Goal: Information Seeking & Learning: Learn about a topic

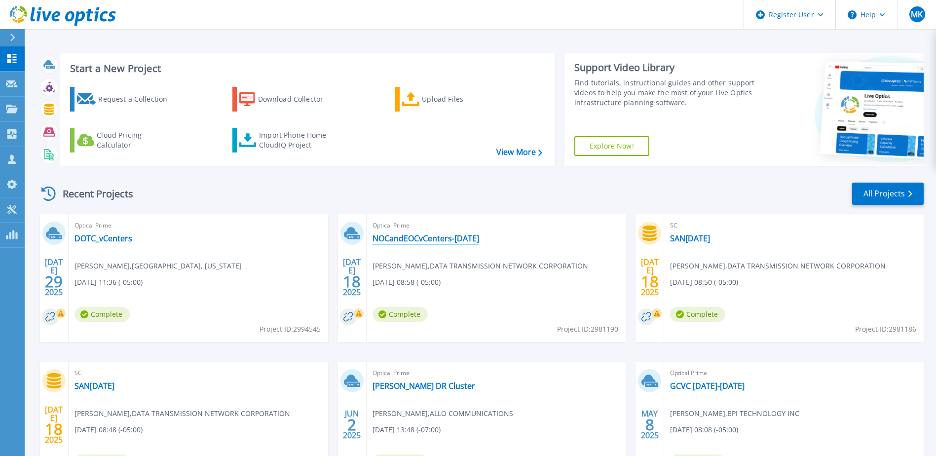
click at [479, 238] on link "NOCandEOCvCenters-[DATE]" at bounding box center [425, 238] width 107 height 10
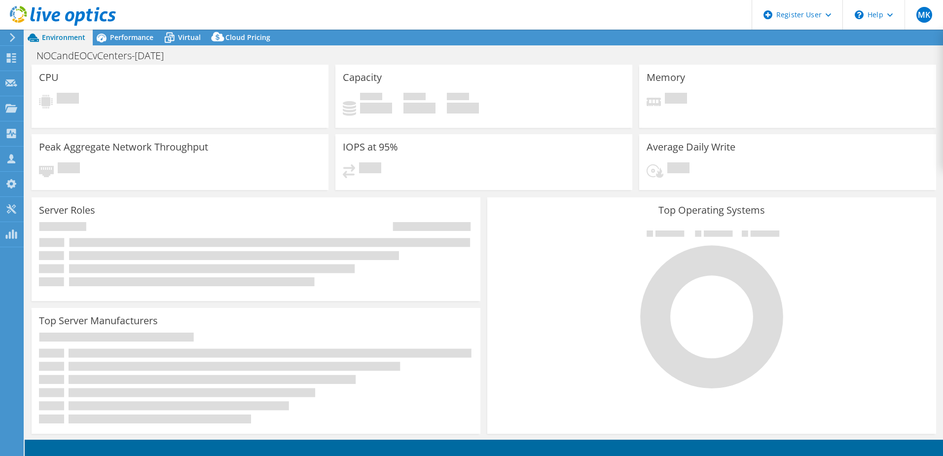
select select "USEast"
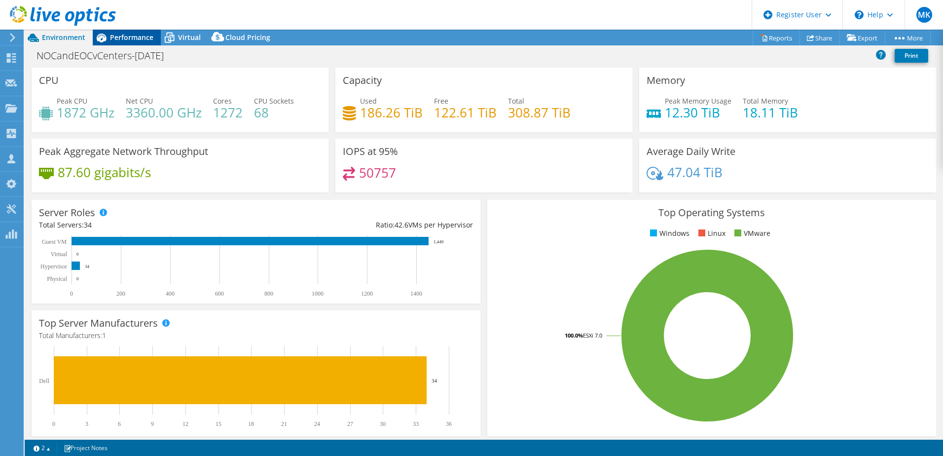
click at [131, 38] on span "Performance" at bounding box center [131, 37] width 43 height 9
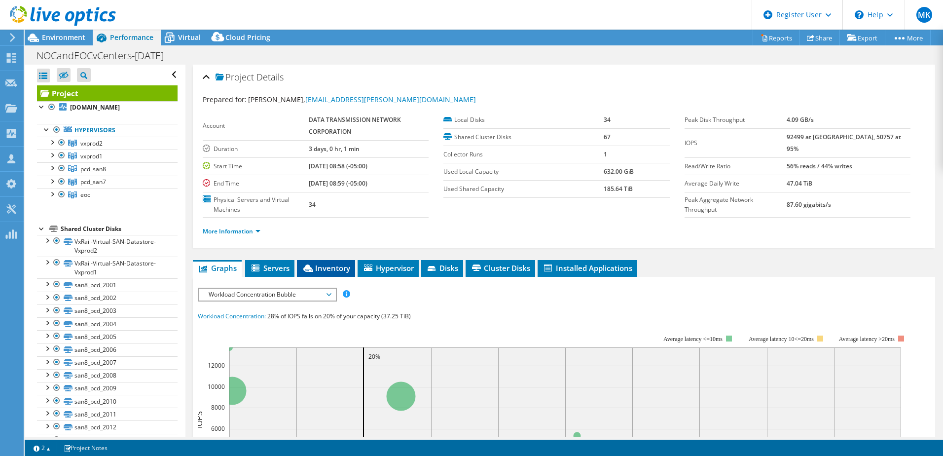
click at [323, 266] on span "Inventory" at bounding box center [326, 268] width 48 height 10
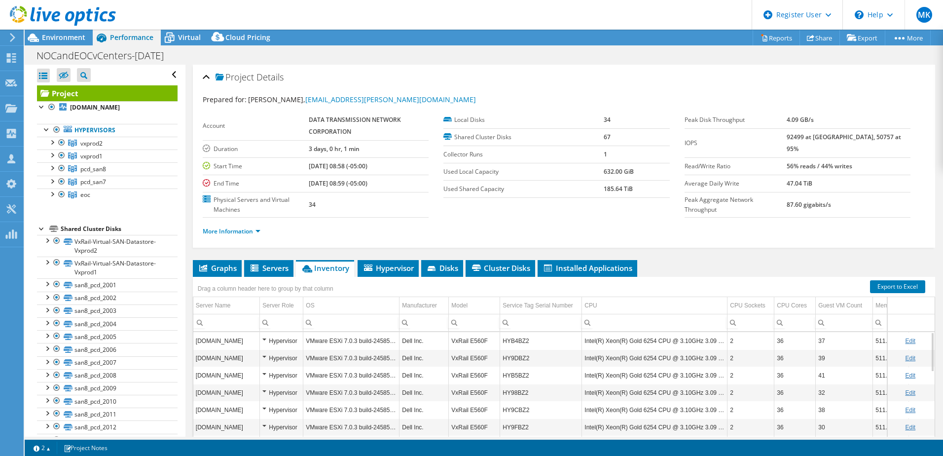
click at [511, 342] on td "HYB4BZ2" at bounding box center [541, 340] width 82 height 17
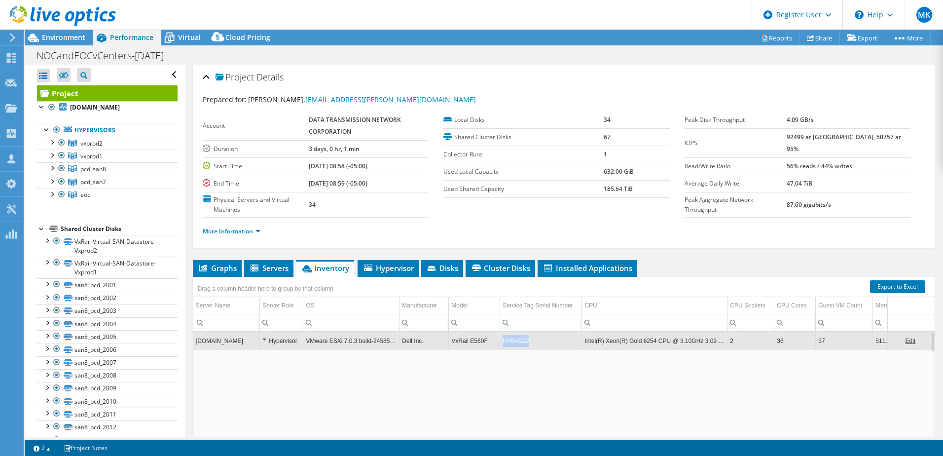
click at [511, 342] on td "HYB4BZ2" at bounding box center [541, 340] width 82 height 17
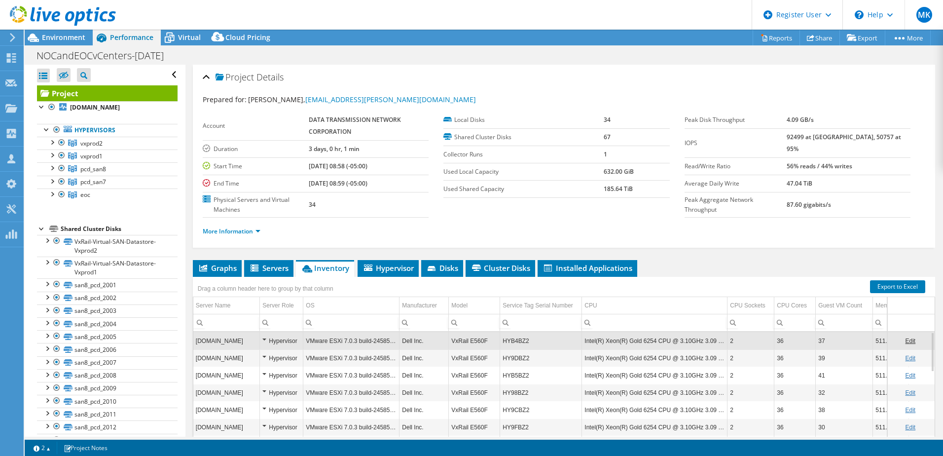
click at [511, 342] on td "HYB4BZ2" at bounding box center [541, 340] width 82 height 17
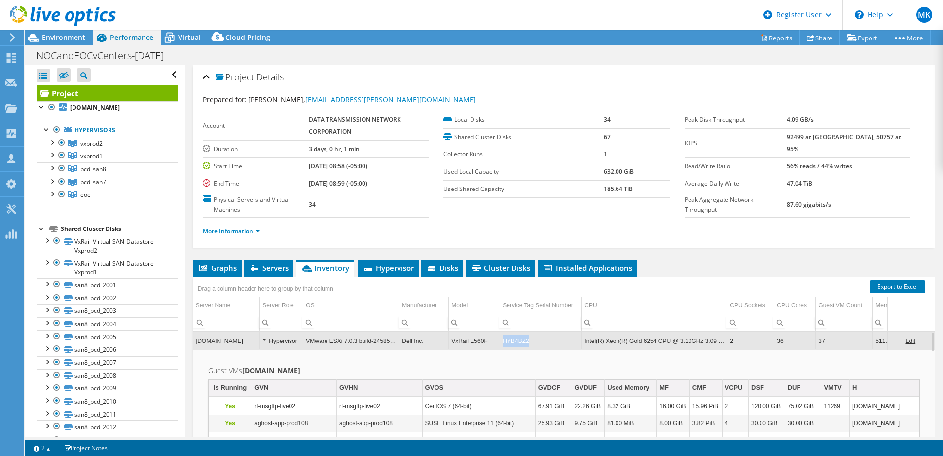
drag, startPoint x: 529, startPoint y: 346, endPoint x: 501, endPoint y: 346, distance: 28.6
click at [501, 346] on td "HYB4BZ2" at bounding box center [541, 340] width 82 height 17
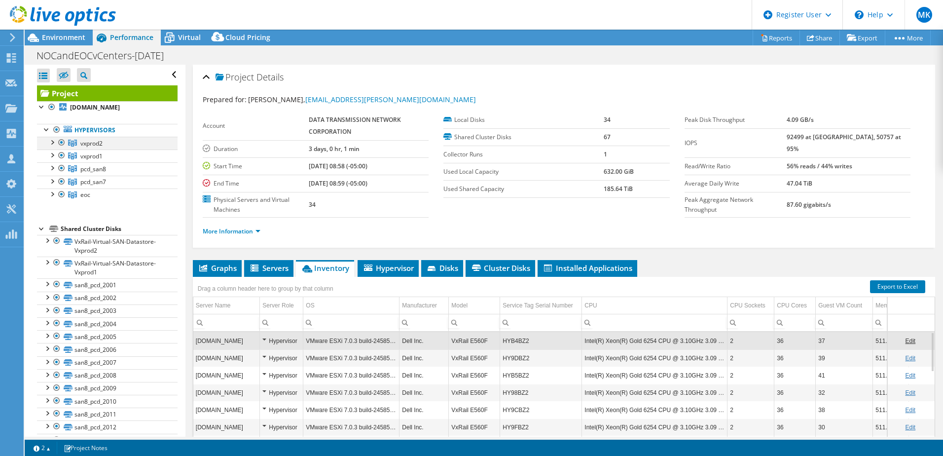
click at [52, 143] on div at bounding box center [52, 142] width 10 height 10
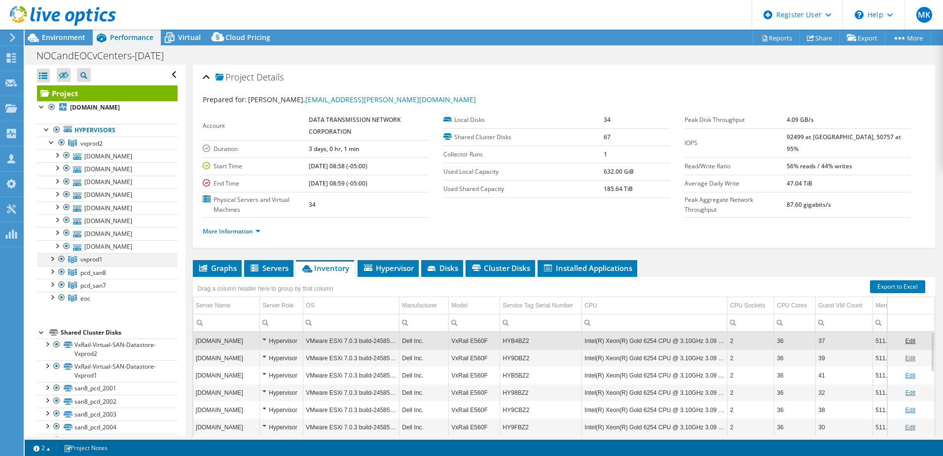
click at [51, 259] on div at bounding box center [52, 258] width 10 height 10
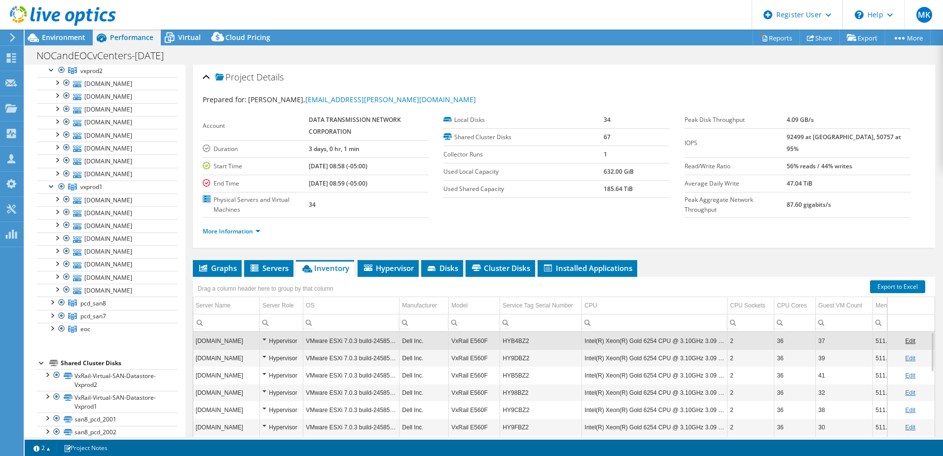
scroll to position [30, 0]
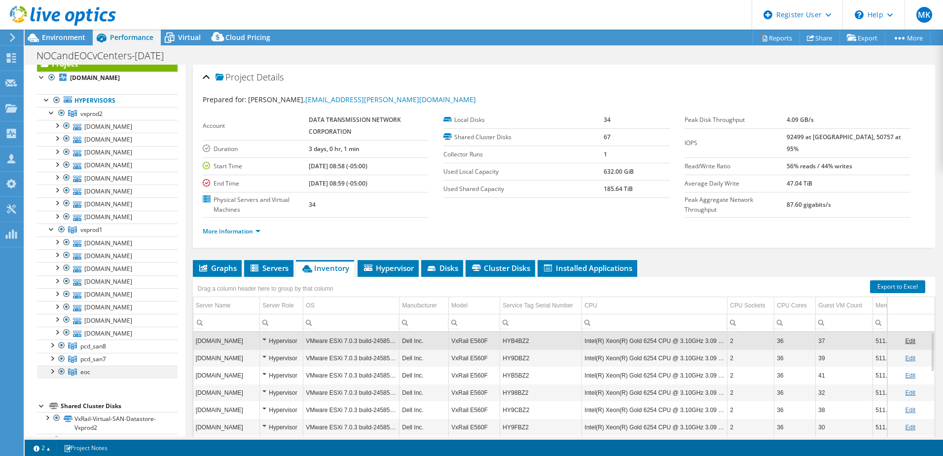
click at [53, 372] on div at bounding box center [52, 371] width 10 height 10
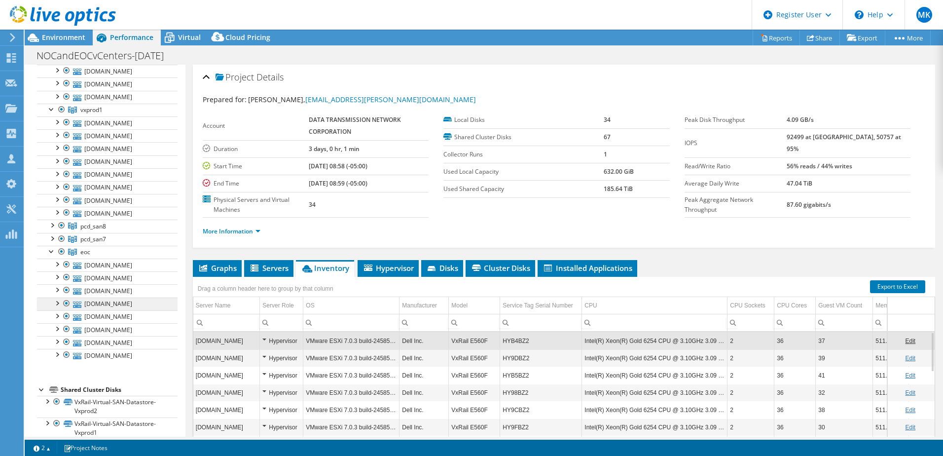
scroll to position [227, 0]
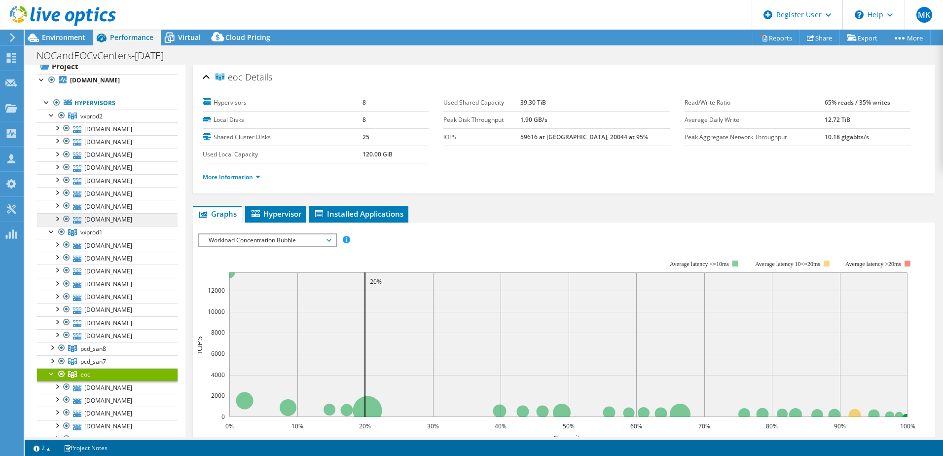
scroll to position [0, 0]
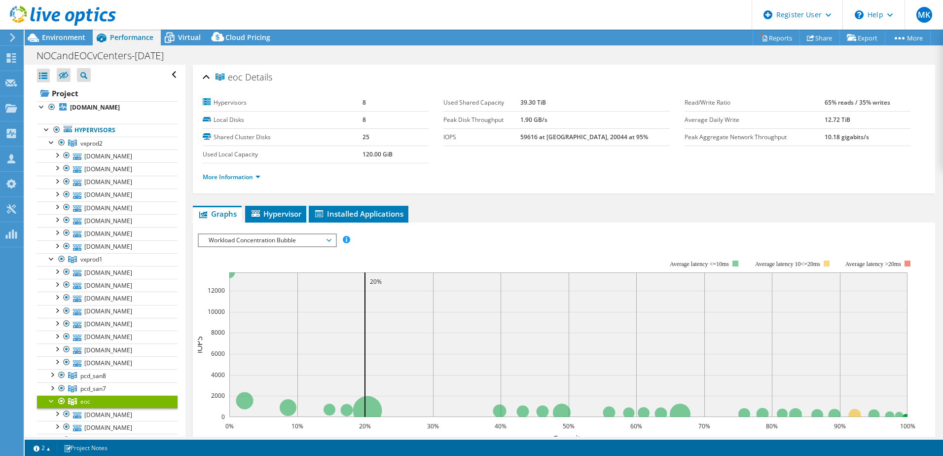
click at [569, 212] on ul "Graphs Servers Inventory Hypervisor Disks Cluster Disks Installed Applications" at bounding box center [564, 214] width 742 height 17
click at [569, 213] on ul "Graphs Servers Inventory Hypervisor Disks Cluster Disks Installed Applications" at bounding box center [564, 214] width 742 height 17
